Goal: Find specific page/section: Find specific page/section

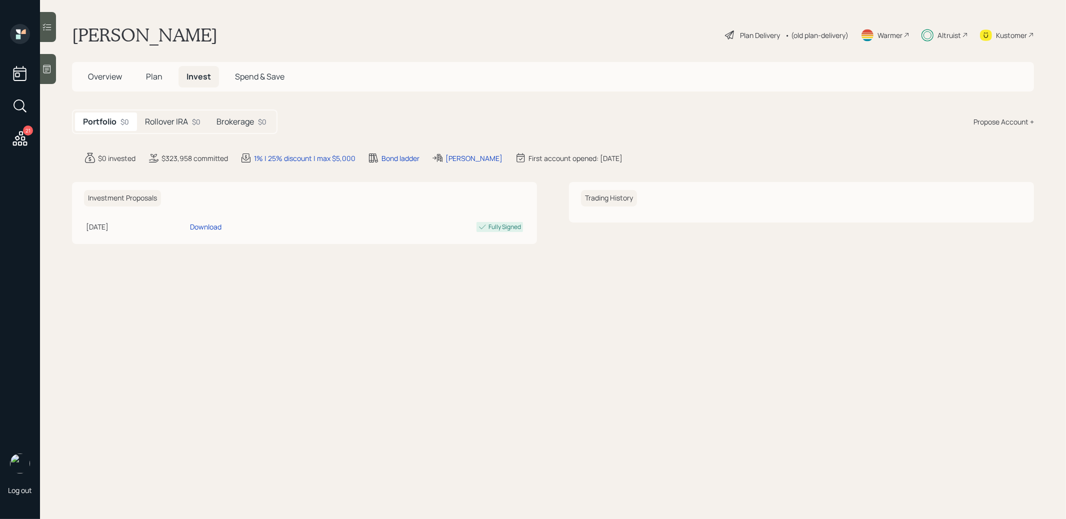
click at [174, 123] on h5 "Rollover IRA" at bounding box center [166, 122] width 43 height 10
